Goal: Information Seeking & Learning: Learn about a topic

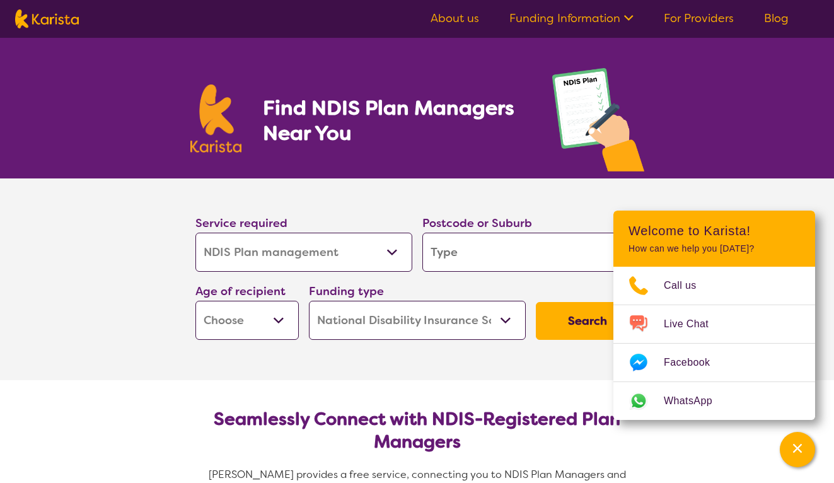
select select "NDIS Plan management"
select select "NDIS"
select select "NDIS Plan management"
select select "NDIS"
click at [517, 238] on input "search" at bounding box center [531, 252] width 217 height 39
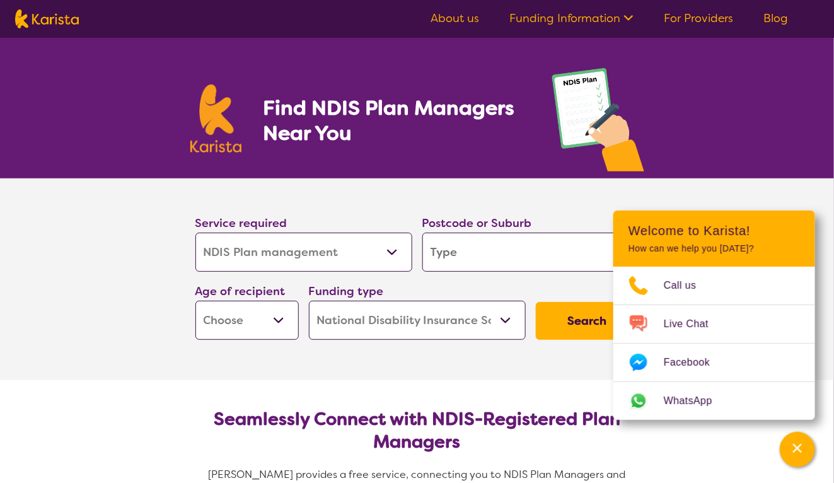
type input "3556"
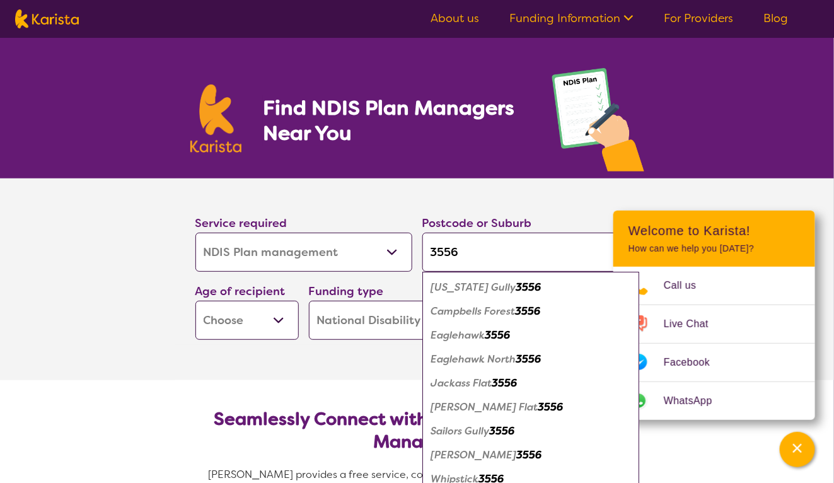
click at [279, 317] on select "Early Childhood - 0 to 9 Child - 10 to 11 Adolescent - 12 to 17 Adult - 18 to 6…" at bounding box center [247, 320] width 103 height 39
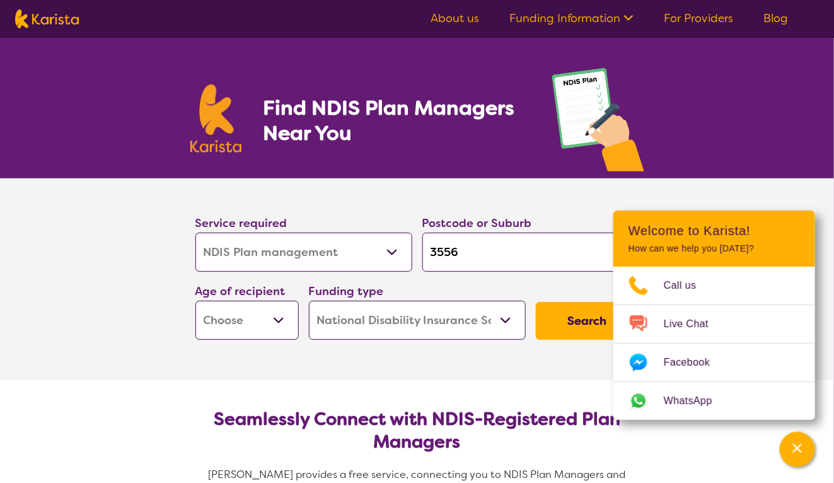
select select "AD"
click at [196, 301] on select "Early Childhood - 0 to 9 Child - 10 to 11 Adolescent - 12 to 17 Adult - 18 to 6…" at bounding box center [247, 320] width 103 height 39
select select "AD"
click at [590, 317] on button "Search" at bounding box center [587, 321] width 103 height 38
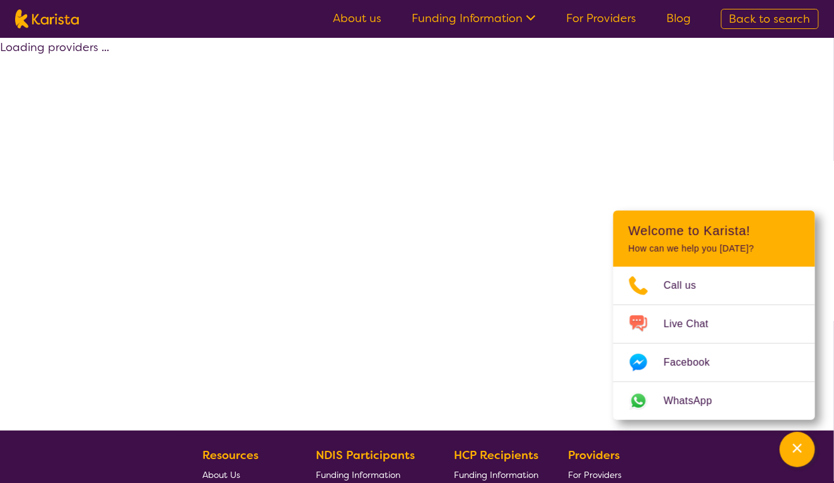
select select "by_score"
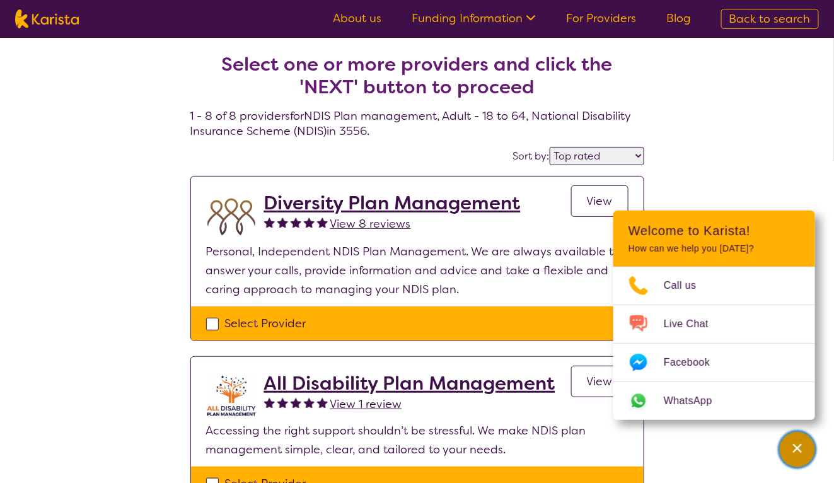
click at [799, 454] on icon "Channel Menu" at bounding box center [798, 448] width 13 height 13
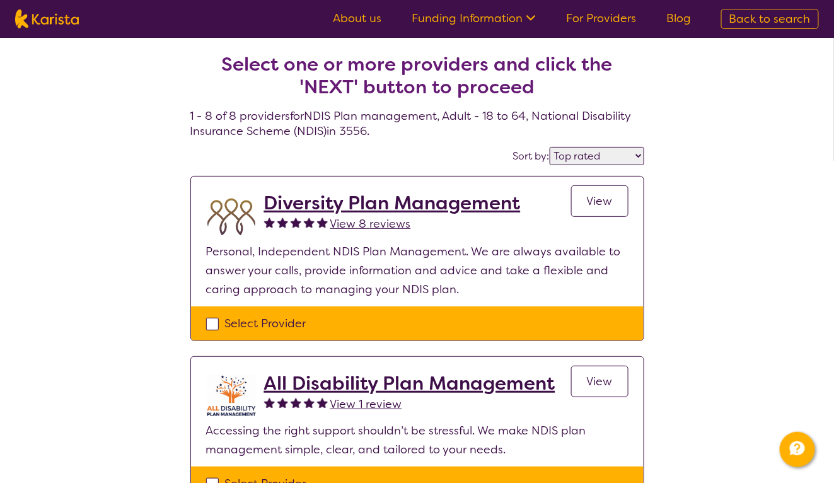
click at [607, 202] on span "View" at bounding box center [600, 201] width 26 height 15
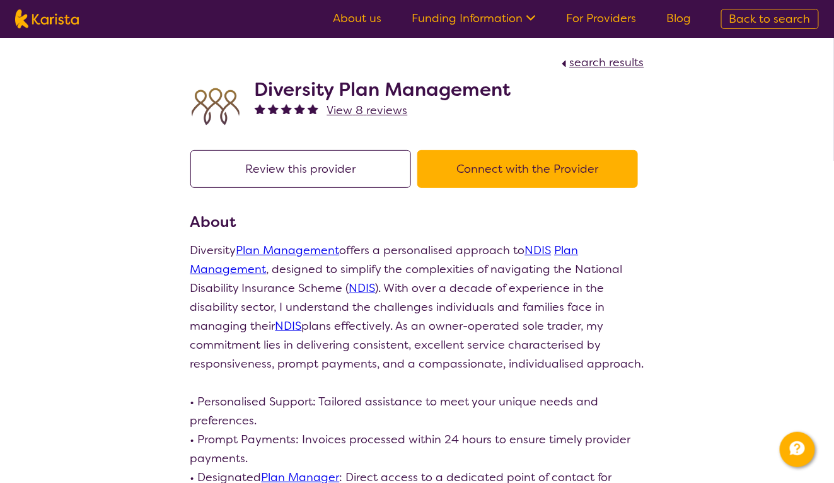
select select "by_score"
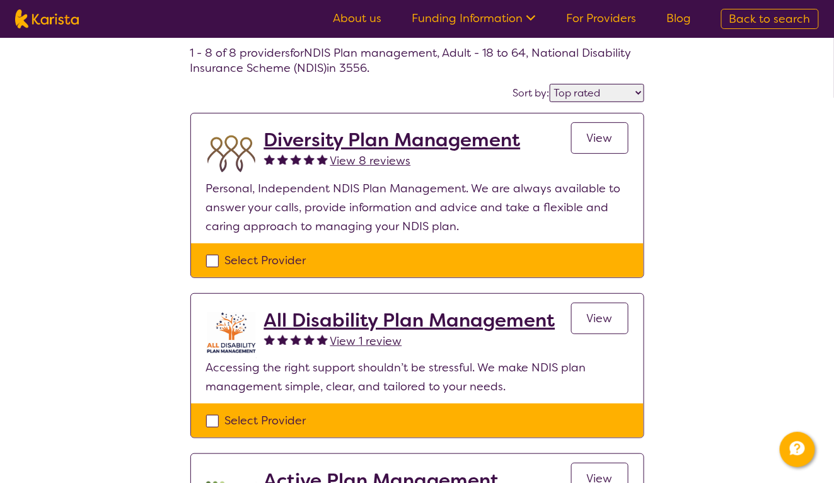
scroll to position [62, 0]
